Goal: Information Seeking & Learning: Learn about a topic

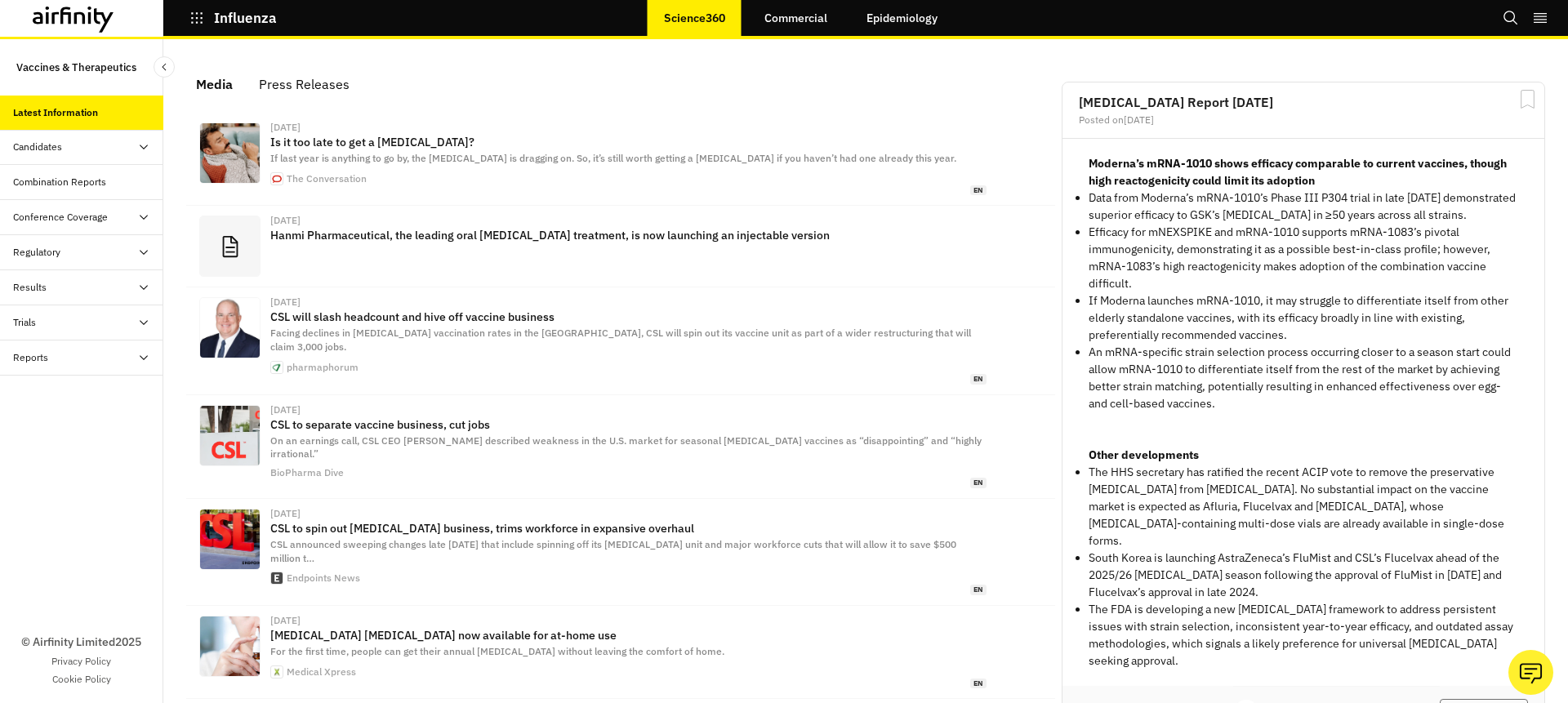
scroll to position [1024, 478]
click at [910, 9] on link "Epidemiology" at bounding box center [902, 17] width 103 height 39
